Goal: Find specific page/section: Find specific page/section

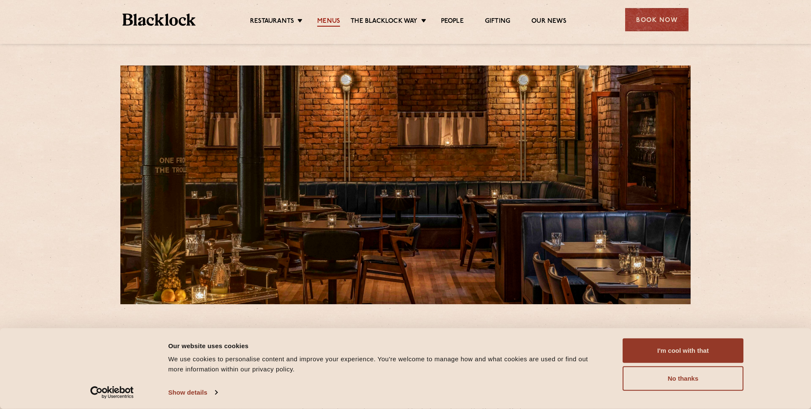
click at [336, 18] on link "Menus" at bounding box center [328, 21] width 23 height 9
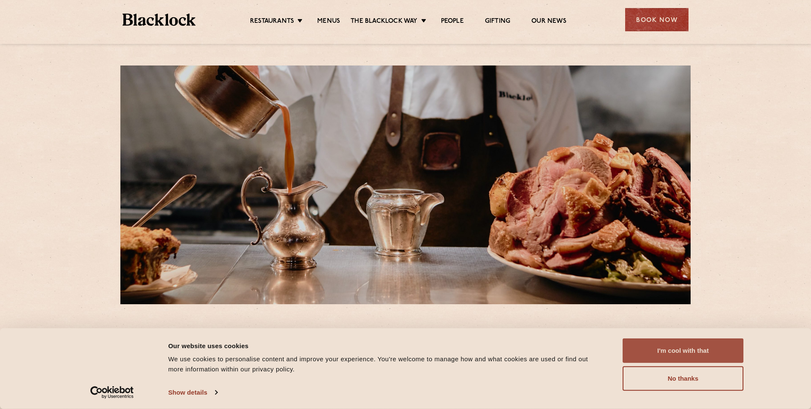
click at [683, 347] on button "I'm cool with that" at bounding box center [682, 350] width 121 height 24
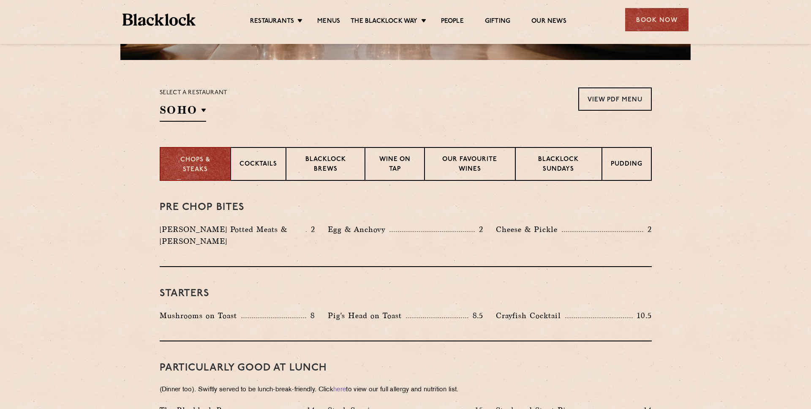
scroll to position [257, 0]
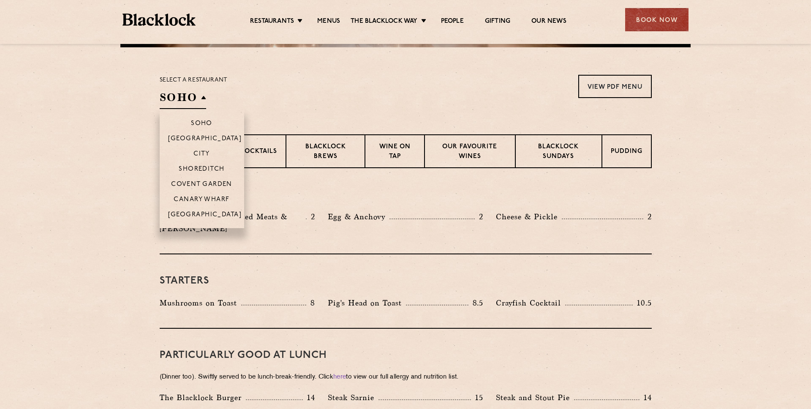
click at [191, 101] on h2 "SOHO" at bounding box center [183, 99] width 46 height 19
click at [204, 210] on li "[GEOGRAPHIC_DATA]" at bounding box center [202, 217] width 84 height 22
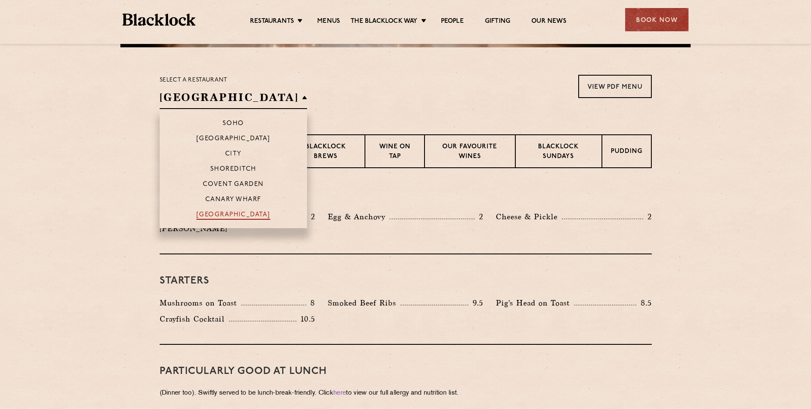
click at [210, 212] on p "[GEOGRAPHIC_DATA]" at bounding box center [233, 215] width 74 height 8
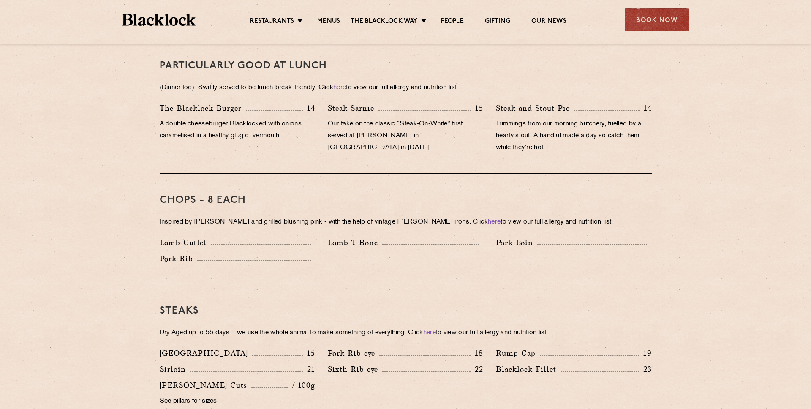
scroll to position [596, 0]
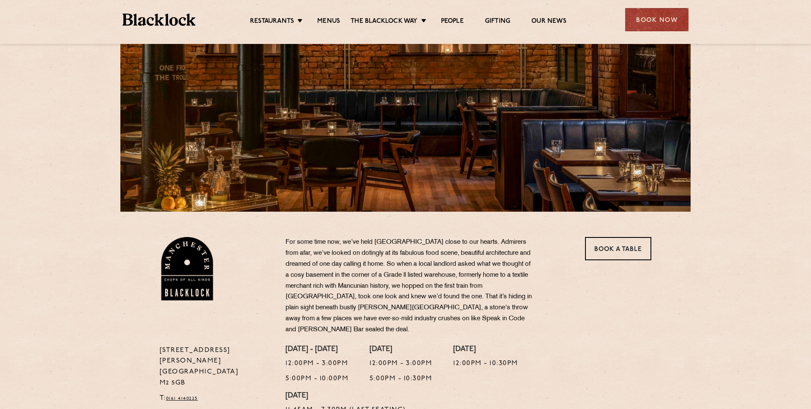
scroll to position [106, 0]
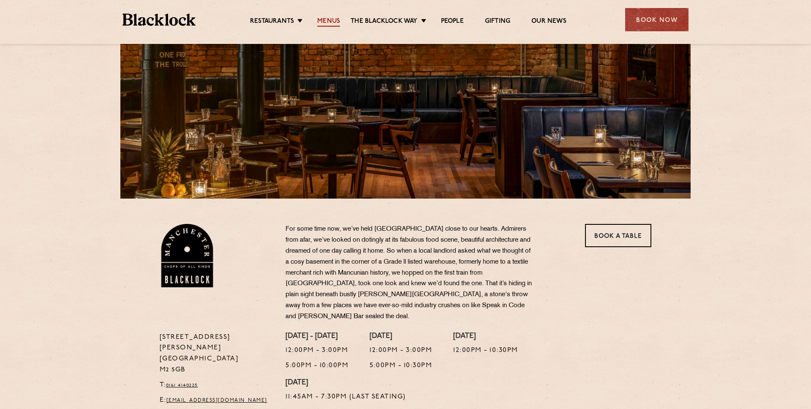
click at [328, 19] on link "Menus" at bounding box center [328, 21] width 23 height 9
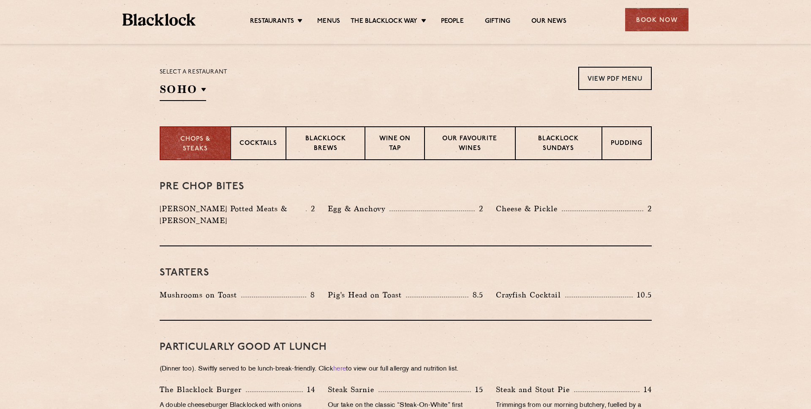
scroll to position [181, 0]
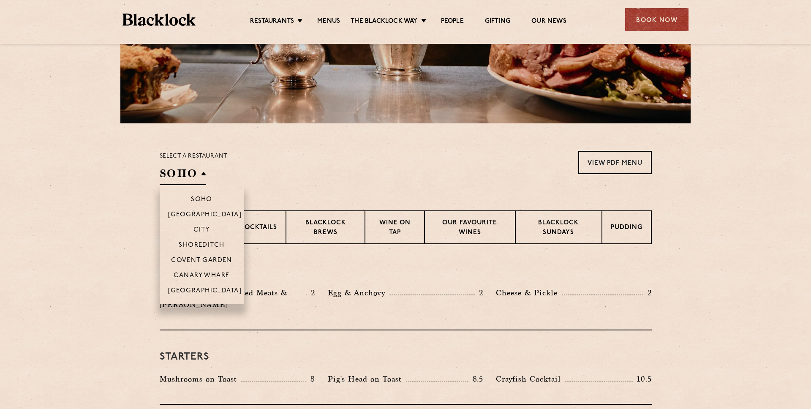
click at [197, 167] on h2 "SOHO" at bounding box center [183, 175] width 46 height 19
click at [199, 293] on p "[GEOGRAPHIC_DATA]" at bounding box center [205, 291] width 74 height 8
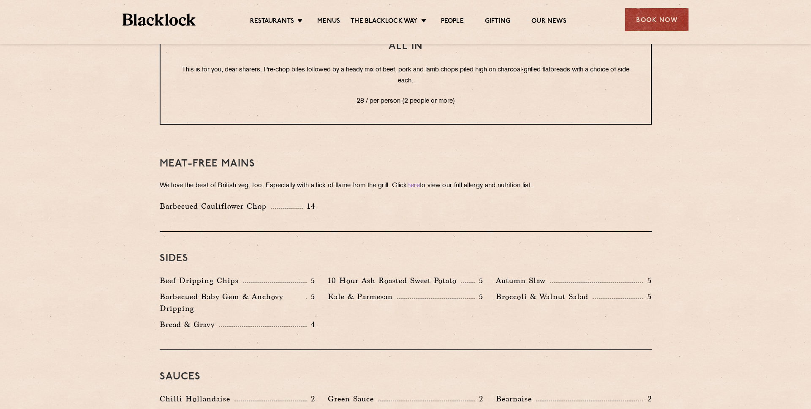
scroll to position [1118, 0]
